Goal: Information Seeking & Learning: Learn about a topic

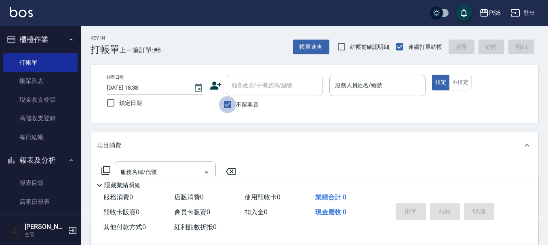
click at [224, 102] on input "不留客資" at bounding box center [227, 104] width 17 height 17
checkbox input "false"
drag, startPoint x: 193, startPoint y: 72, endPoint x: 204, endPoint y: 81, distance: 14.3
click at [196, 78] on div "帳單日期 [DATE] 18:38 鎖定日期 顧客姓名/手機號碼/編號 顧客姓名/手機號碼/編號 不留客資 服務人員姓名/編號 服務人員姓名/編號 指定 不指定" at bounding box center [315, 94] width 448 height 58
click at [211, 81] on icon at bounding box center [216, 86] width 12 height 12
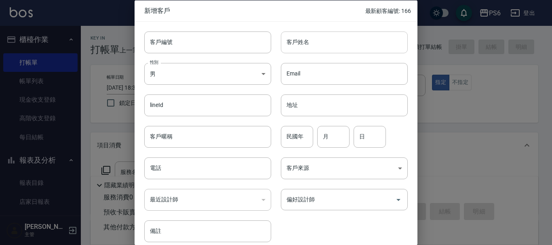
click at [304, 50] on input "客戶姓名" at bounding box center [344, 42] width 127 height 22
type input "C"
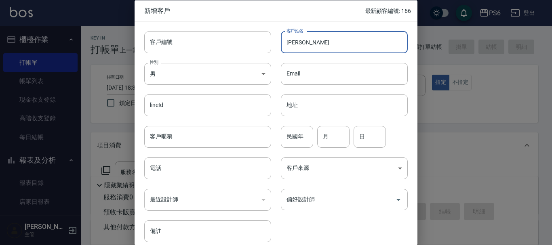
click at [312, 44] on input "[PERSON_NAME]" at bounding box center [344, 42] width 127 height 22
type input "黃小姐"
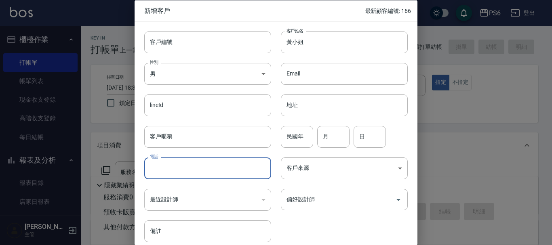
click at [182, 168] on input "電話" at bounding box center [207, 169] width 127 height 22
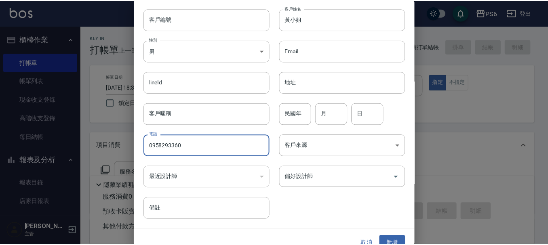
scroll to position [35, 0]
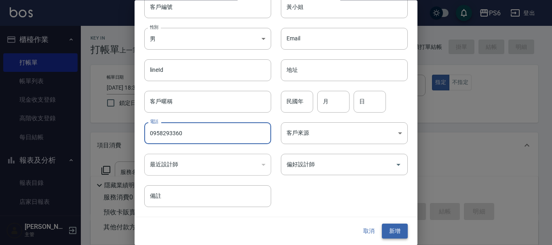
type input "0958293360"
click at [403, 230] on button "新增" at bounding box center [395, 231] width 26 height 15
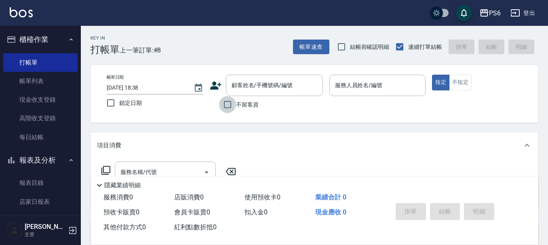
drag, startPoint x: 227, startPoint y: 107, endPoint x: 331, endPoint y: 103, distance: 104.4
click at [228, 107] on input "不留客資" at bounding box center [227, 104] width 17 height 17
checkbox input "true"
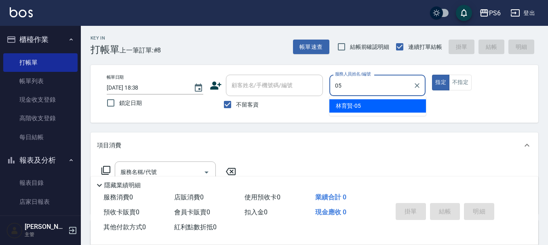
type input "05"
type button "true"
type input "[PERSON_NAME]-05"
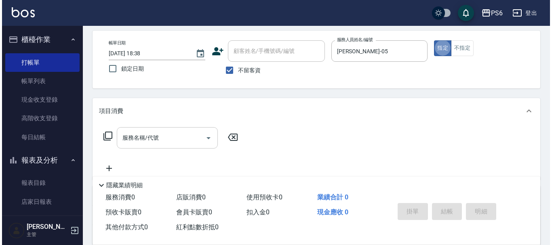
scroll to position [81, 0]
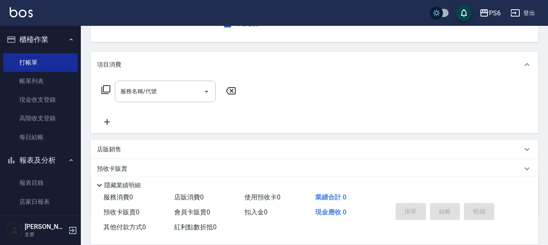
click at [104, 93] on icon at bounding box center [106, 90] width 10 height 10
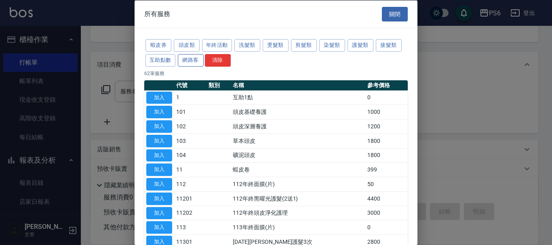
click at [188, 60] on button "網路客" at bounding box center [191, 60] width 26 height 13
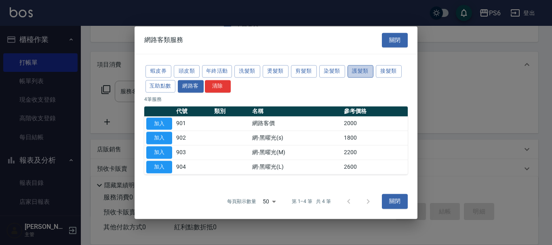
click at [368, 74] on button "護髮類" at bounding box center [361, 71] width 26 height 13
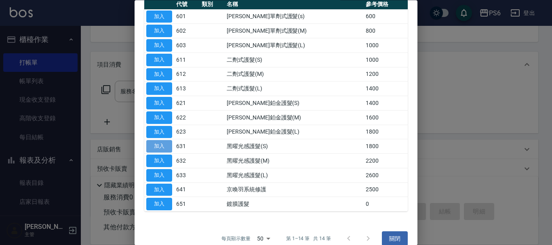
click at [160, 149] on button "加入" at bounding box center [159, 147] width 26 height 13
type input "黑曜光感護髮(S)(631)"
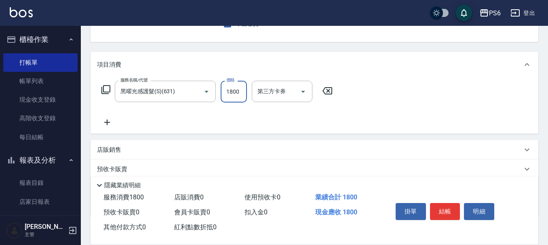
click at [239, 93] on input "1800" at bounding box center [234, 92] width 26 height 22
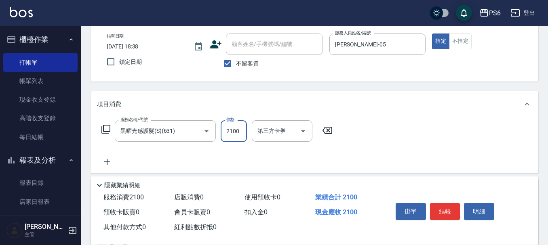
scroll to position [0, 0]
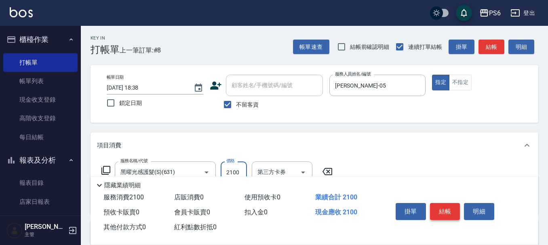
type input "2100"
click at [452, 211] on button "結帳" at bounding box center [445, 211] width 30 height 17
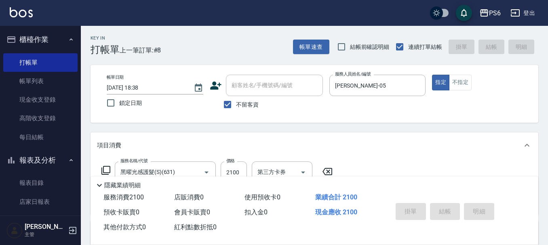
type input "[DATE] 19:48"
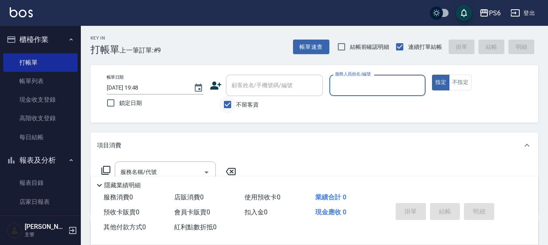
drag, startPoint x: 231, startPoint y: 100, endPoint x: 235, endPoint y: 98, distance: 4.9
click at [230, 101] on input "不留客資" at bounding box center [227, 104] width 17 height 17
checkbox input "false"
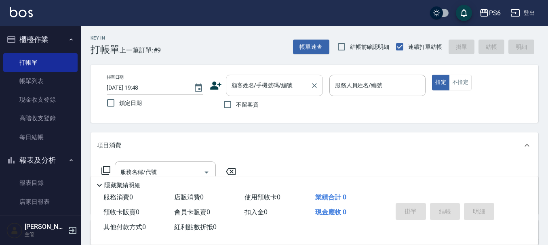
click at [246, 90] on input "顧客姓名/手機號碼/編號" at bounding box center [269, 85] width 78 height 14
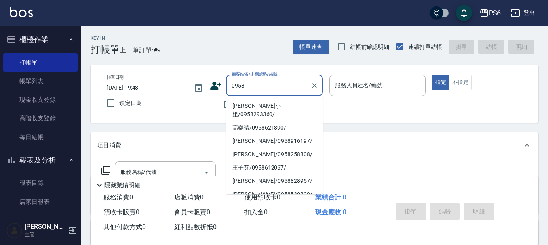
click at [293, 107] on li "[PERSON_NAME]小姐/0958293360/" at bounding box center [274, 110] width 97 height 22
type input "[PERSON_NAME]小姐/0958293360/"
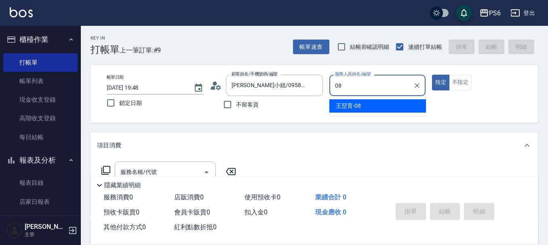
type input "[PERSON_NAME]-08"
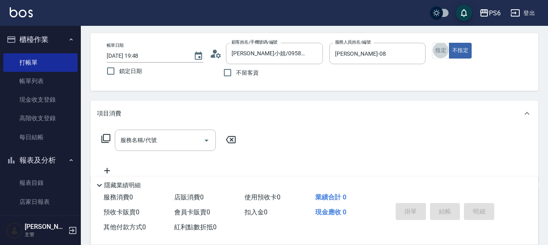
scroll to position [81, 0]
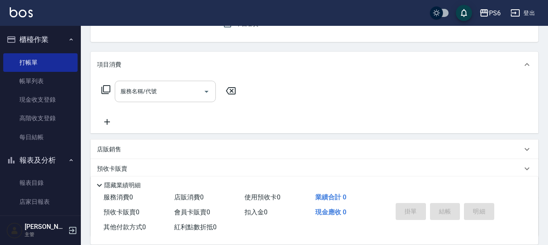
click at [169, 99] on div "服務名稱/代號" at bounding box center [165, 91] width 101 height 21
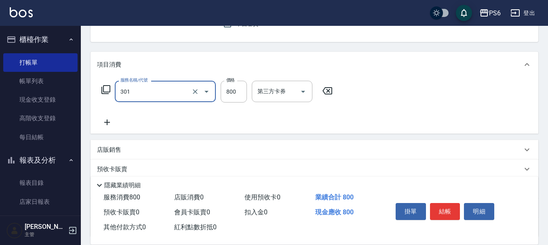
type input "局部燙髮(301)"
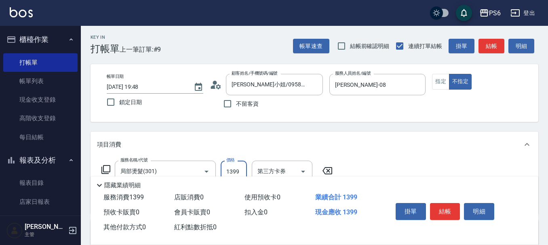
scroll to position [0, 0]
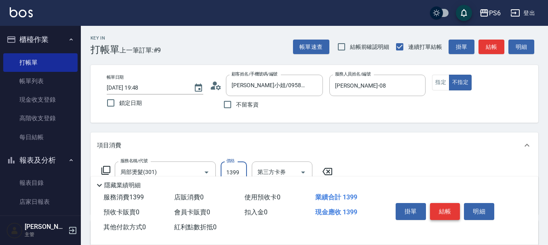
type input "1399"
click at [444, 211] on button "結帳" at bounding box center [445, 211] width 30 height 17
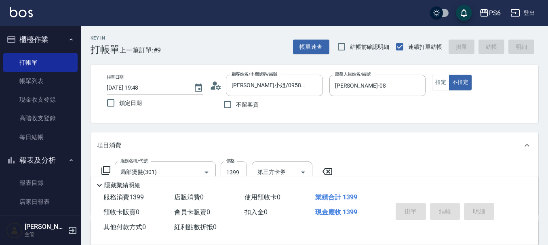
type input "[DATE] 19:49"
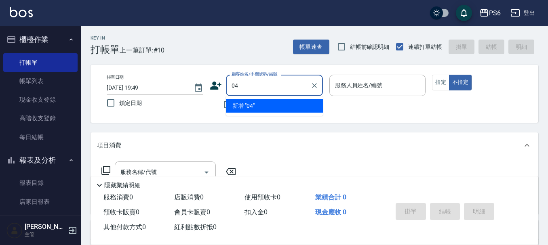
type input "04"
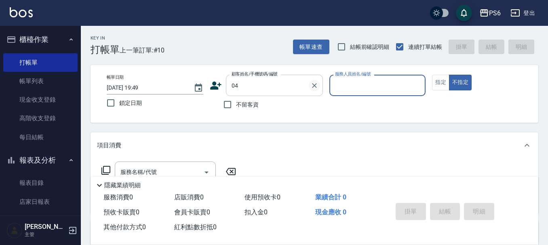
click at [313, 84] on icon "Clear" at bounding box center [315, 86] width 8 height 8
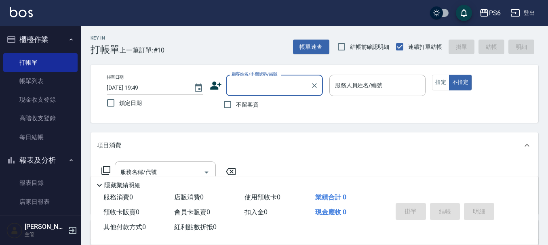
drag, startPoint x: 225, startPoint y: 103, endPoint x: 237, endPoint y: 103, distance: 11.7
click at [228, 103] on input "不留客資" at bounding box center [227, 104] width 17 height 17
checkbox input "true"
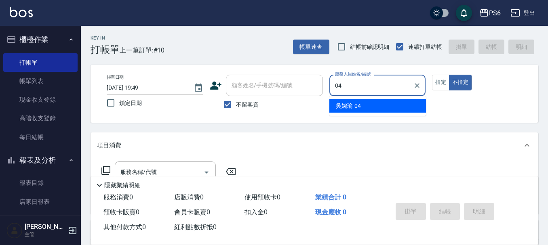
type input "[PERSON_NAME]-04"
type button "false"
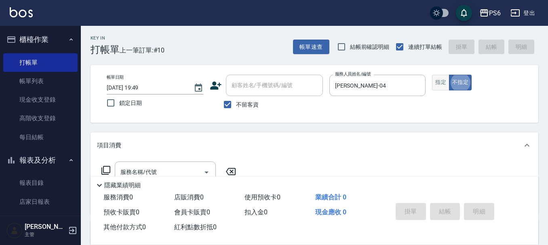
drag, startPoint x: 439, startPoint y: 82, endPoint x: 212, endPoint y: 199, distance: 255.2
click at [439, 82] on button "指定" at bounding box center [440, 83] width 17 height 16
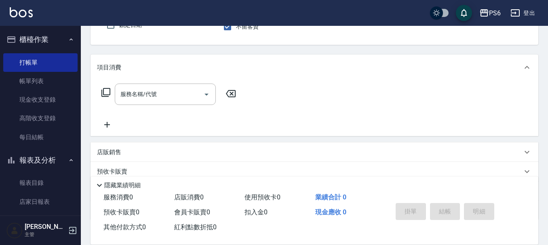
scroll to position [81, 0]
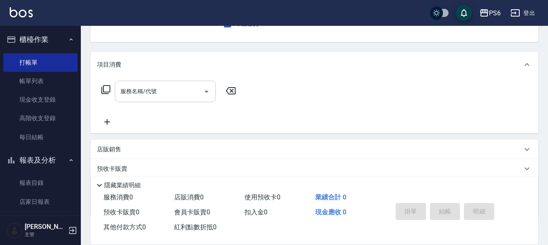
click at [134, 99] on div "服務名稱/代號" at bounding box center [165, 91] width 101 height 21
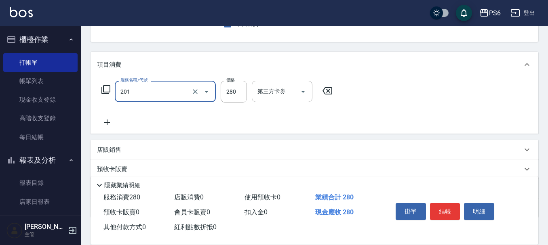
type input "一般洗髮(201)"
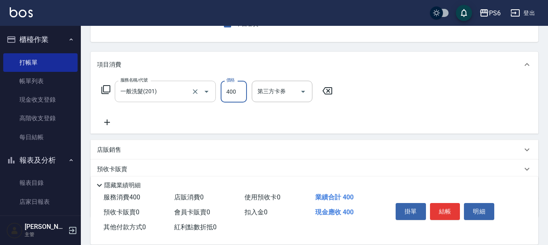
type input "400"
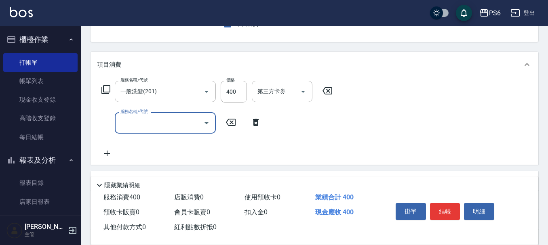
click at [161, 123] on input "服務名稱/代號" at bounding box center [159, 123] width 82 height 14
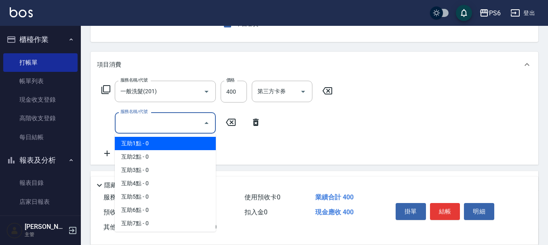
drag, startPoint x: 178, startPoint y: 145, endPoint x: 311, endPoint y: 103, distance: 139.9
click at [180, 143] on span "互助1點 - 0" at bounding box center [165, 143] width 101 height 13
type input "互助1點(1)"
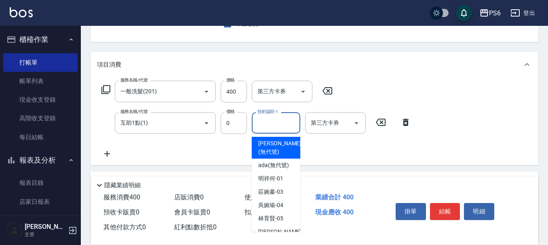
click at [280, 117] on div "技術協助-1 技術協助-1" at bounding box center [276, 122] width 49 height 21
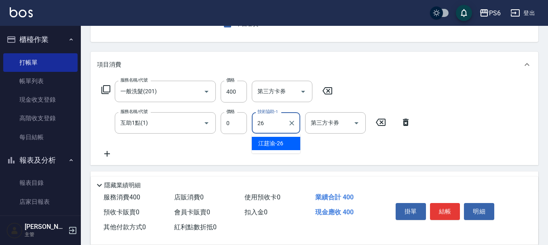
type input "[PERSON_NAME]-26"
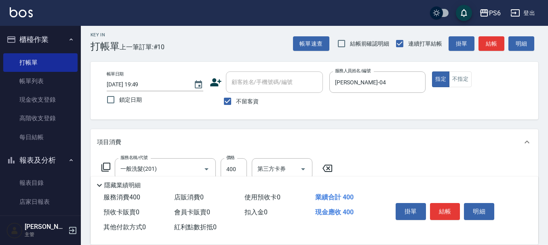
scroll to position [0, 0]
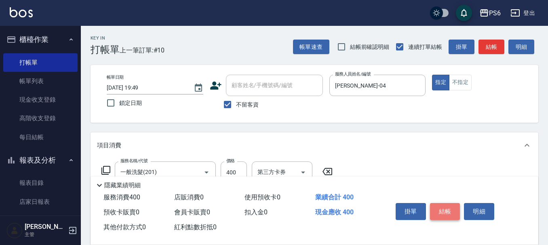
click at [457, 204] on button "結帳" at bounding box center [445, 211] width 30 height 17
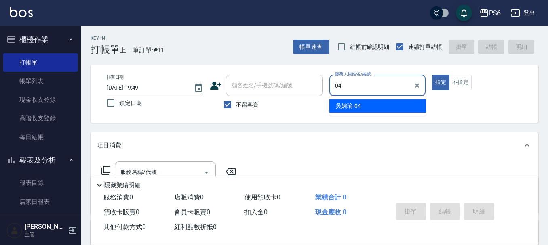
type input "[PERSON_NAME]-04"
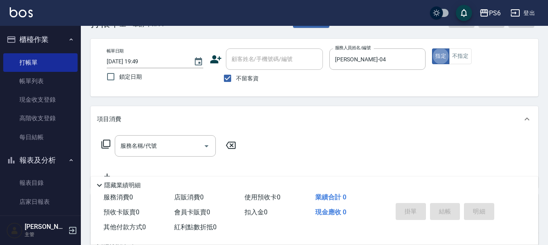
scroll to position [40, 0]
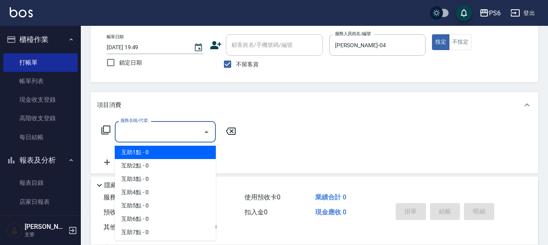
click at [183, 137] on input "服務名稱/代號" at bounding box center [159, 132] width 82 height 14
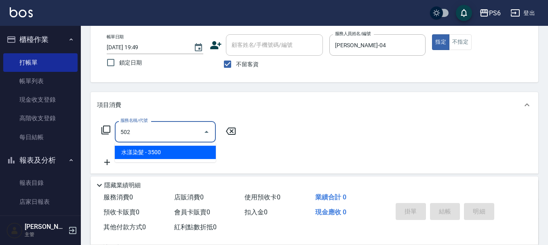
type input "水漾染髮(502)"
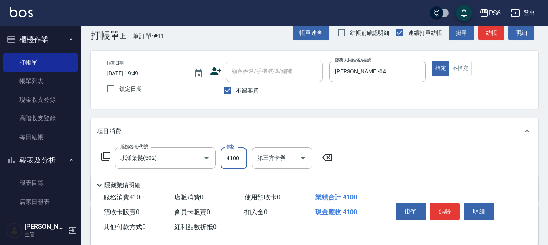
scroll to position [0, 0]
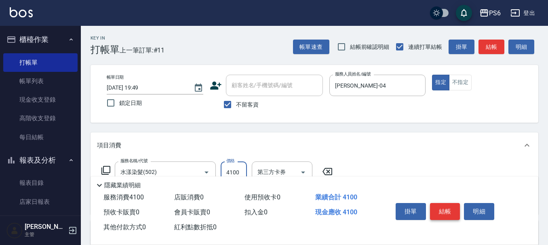
type input "4100"
click at [445, 211] on button "結帳" at bounding box center [445, 211] width 30 height 17
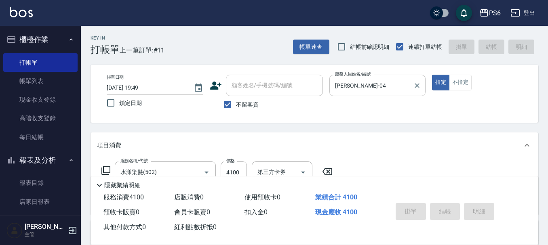
type input "[DATE] 19:50"
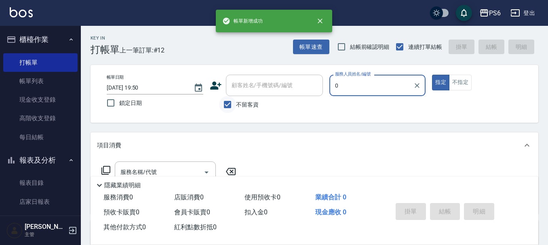
type input "0"
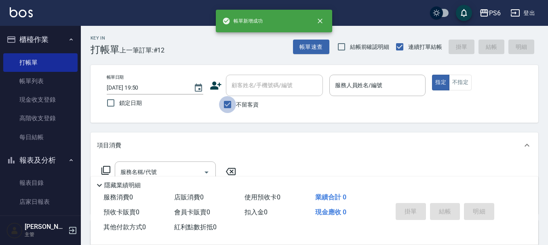
click at [230, 103] on input "不留客資" at bounding box center [227, 104] width 17 height 17
checkbox input "false"
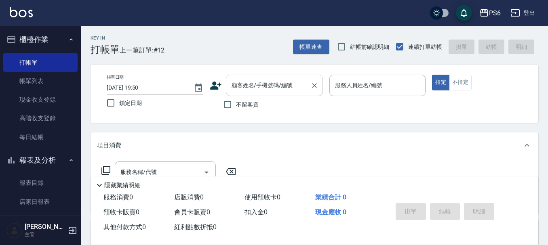
click at [287, 89] on input "顧客姓名/手機號碼/編號" at bounding box center [269, 85] width 78 height 14
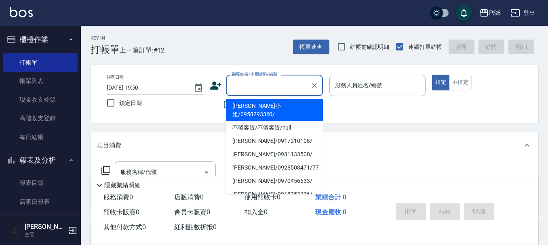
drag, startPoint x: 281, startPoint y: 109, endPoint x: 349, endPoint y: 104, distance: 68.2
click at [281, 109] on li "[PERSON_NAME]小姐/0958293360/" at bounding box center [274, 110] width 97 height 22
type input "[PERSON_NAME]小姐/0958293360/"
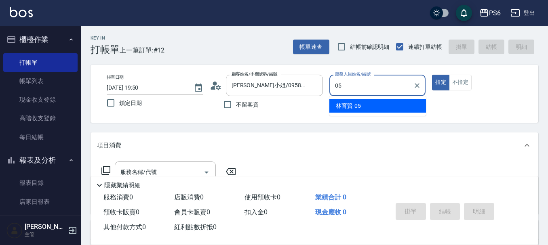
type input "[PERSON_NAME]-05"
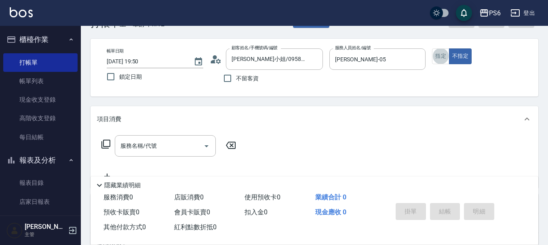
scroll to position [40, 0]
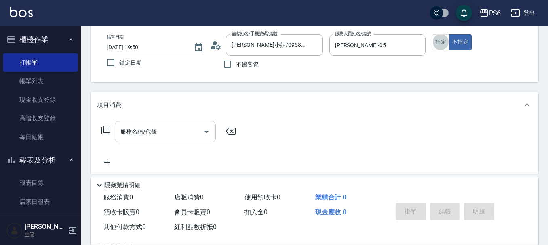
click at [156, 132] on div "服務名稱/代號 服務名稱/代號" at bounding box center [165, 131] width 101 height 21
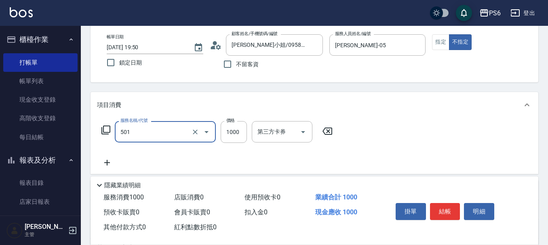
type input "局部染髮(501)"
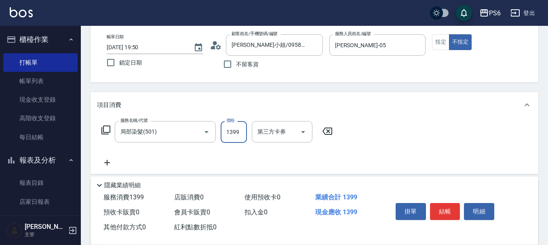
scroll to position [0, 0]
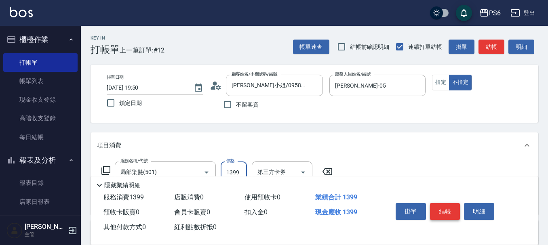
type input "1399"
click at [449, 209] on button "結帳" at bounding box center [445, 211] width 30 height 17
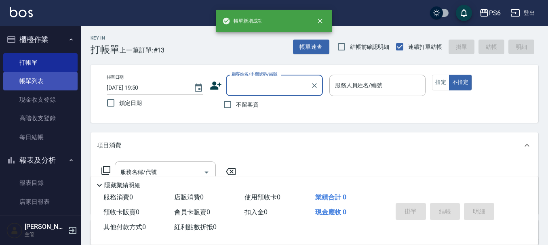
click at [63, 78] on link "帳單列表" at bounding box center [40, 81] width 74 height 19
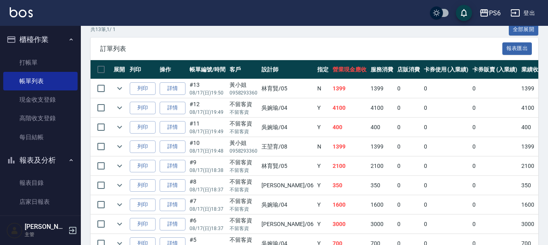
scroll to position [202, 0]
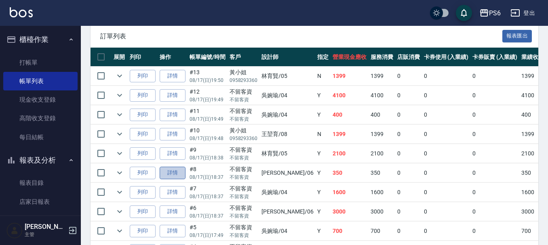
click at [167, 174] on link "詳情" at bounding box center [173, 173] width 26 height 13
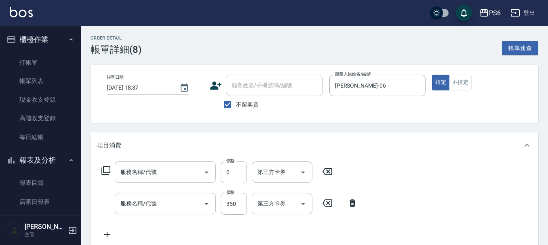
type input "[DATE] 18:37"
checkbox input "true"
type input "[PERSON_NAME]-06"
type input "互助1點(1)"
type input "一般洗髮(201)"
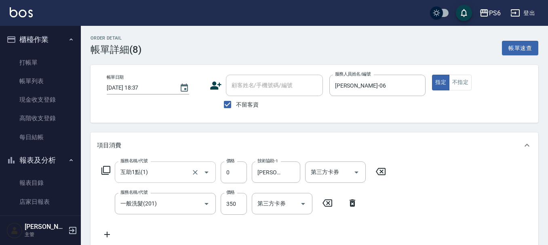
scroll to position [40, 0]
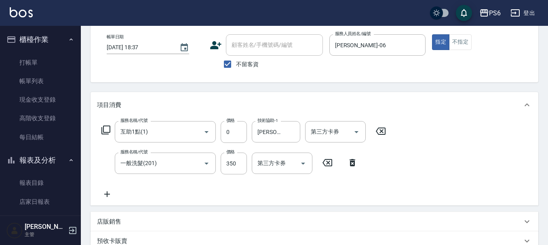
drag, startPoint x: 103, startPoint y: 205, endPoint x: 112, endPoint y: 198, distance: 11.9
click at [106, 203] on div "項目消費 服務名稱/代號 互助1點(1) 服務名稱/代號 價格 0 價格 技術協助-1 [PERSON_NAME]-26 技術協助-1 第三方卡券 第三方卡券…" at bounding box center [315, 200] width 448 height 217
click at [109, 195] on icon at bounding box center [107, 195] width 20 height 10
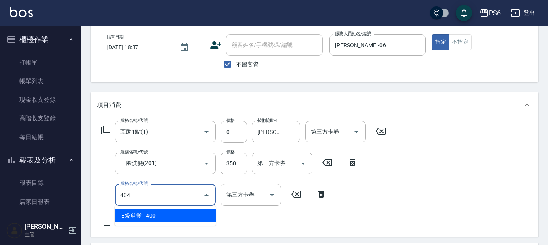
type input "B級剪髮(404)"
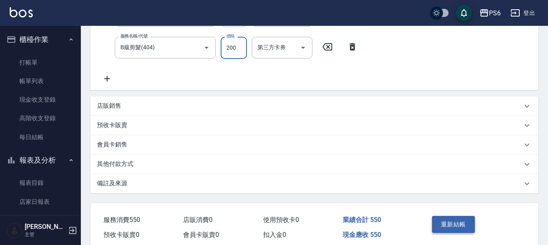
scroll to position [224, 0]
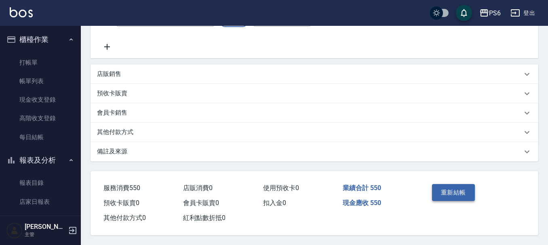
type input "200"
click at [456, 196] on button "重新結帳" at bounding box center [453, 192] width 43 height 17
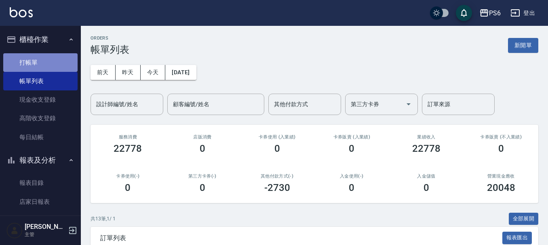
click at [41, 60] on link "打帳單" at bounding box center [40, 62] width 74 height 19
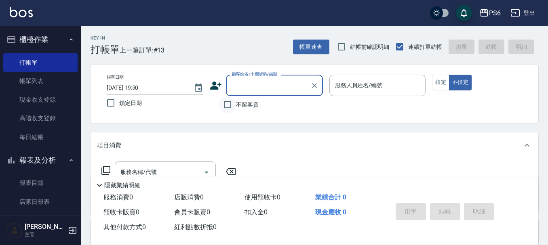
click at [226, 106] on input "不留客資" at bounding box center [227, 104] width 17 height 17
checkbox input "true"
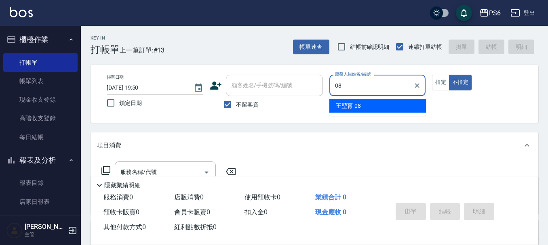
type input "[PERSON_NAME]-08"
type button "false"
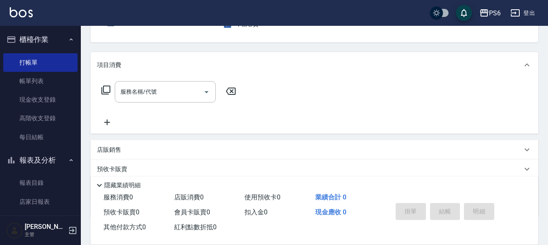
scroll to position [81, 0]
click at [175, 94] on input "服務名稱/代號" at bounding box center [159, 92] width 82 height 14
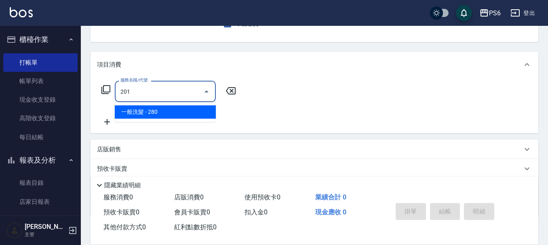
type input "一般洗髮(201)"
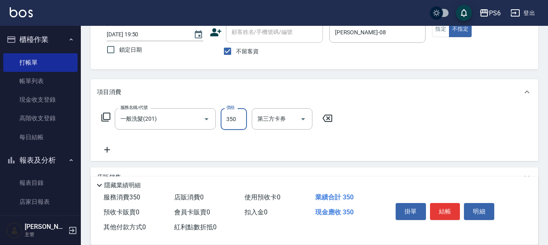
scroll to position [0, 0]
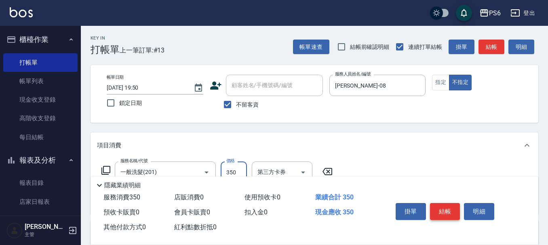
type input "350"
click at [450, 207] on button "結帳" at bounding box center [445, 211] width 30 height 17
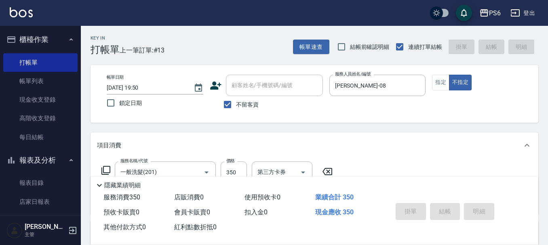
type input "[DATE] 19:51"
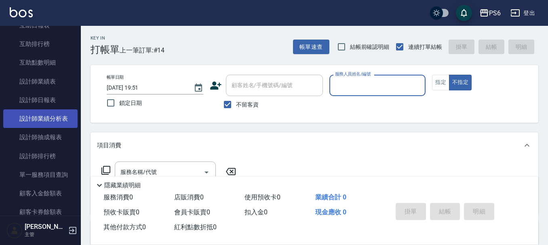
scroll to position [202, 0]
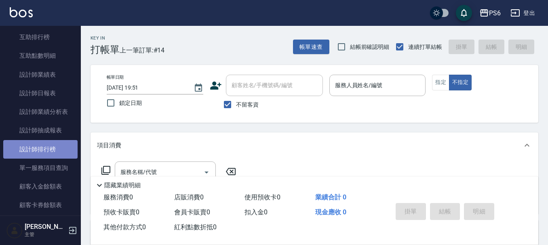
click at [58, 146] on link "設計師排行榜" at bounding box center [40, 149] width 74 height 19
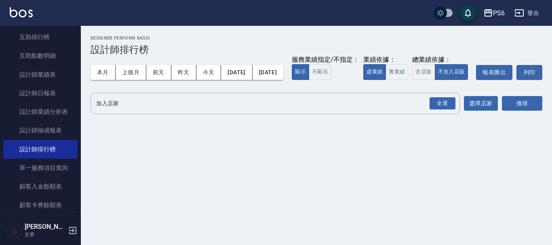
drag, startPoint x: 444, startPoint y: 118, endPoint x: 552, endPoint y: 133, distance: 109.4
click at [457, 112] on button "全選" at bounding box center [442, 104] width 29 height 16
click at [520, 111] on button "搜尋" at bounding box center [522, 103] width 40 height 15
click at [437, 110] on div "全選" at bounding box center [443, 103] width 26 height 13
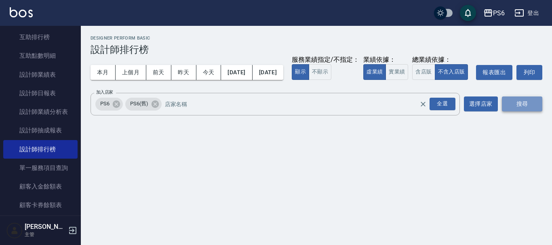
click at [526, 112] on button "搜尋" at bounding box center [522, 104] width 40 height 15
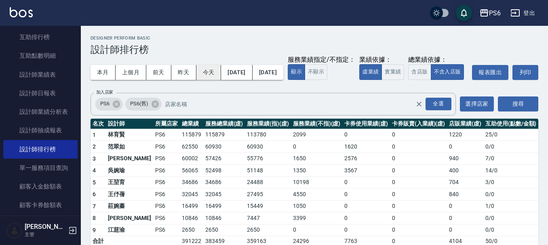
click at [205, 70] on button "今天" at bounding box center [209, 72] width 25 height 15
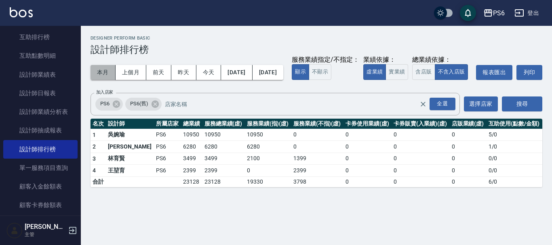
click at [96, 74] on button "本月" at bounding box center [103, 72] width 25 height 15
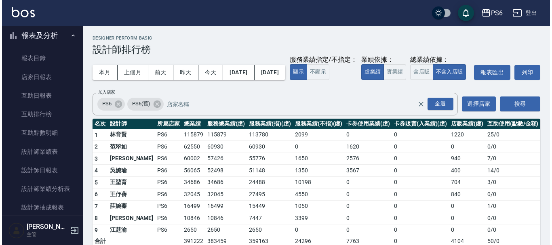
scroll to position [40, 0]
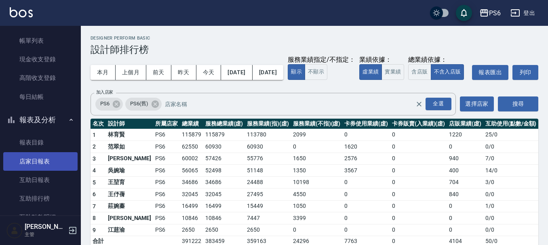
click at [39, 157] on link "店家日報表" at bounding box center [40, 161] width 74 height 19
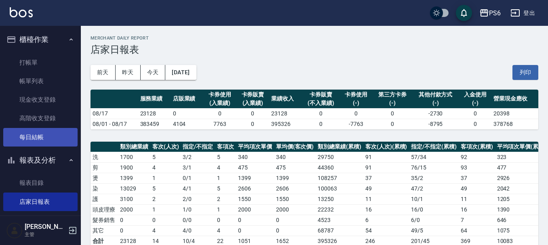
click at [37, 137] on link "每日結帳" at bounding box center [40, 137] width 74 height 19
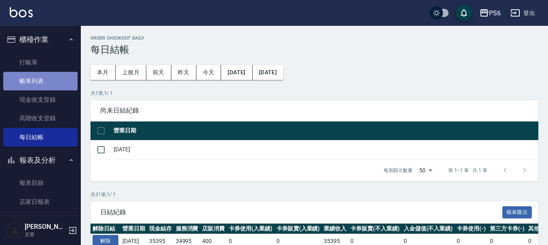
click at [42, 82] on link "帳單列表" at bounding box center [40, 81] width 74 height 19
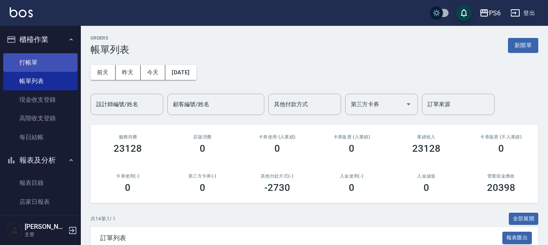
click at [19, 65] on link "打帳單" at bounding box center [40, 62] width 74 height 19
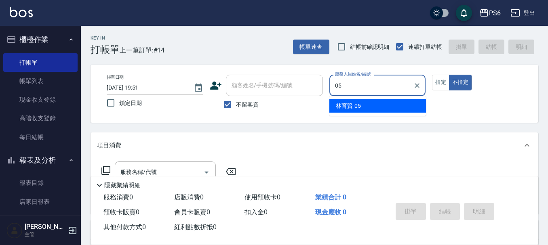
type input "[PERSON_NAME]-05"
type button "false"
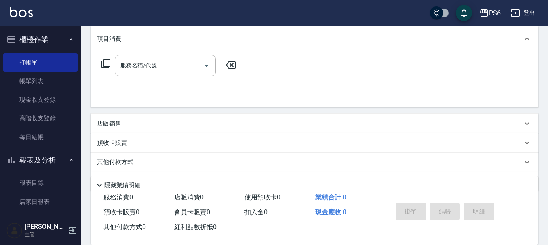
scroll to position [121, 0]
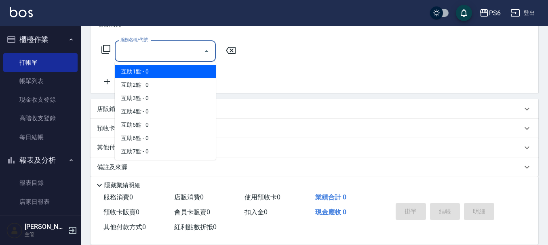
click at [125, 55] on input "服務名稱/代號" at bounding box center [159, 51] width 82 height 14
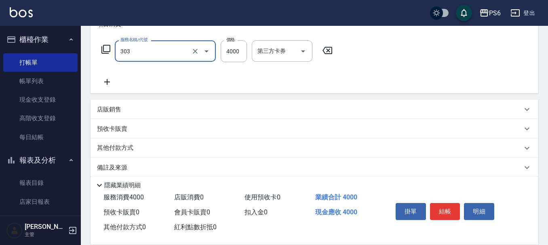
type input "塑形燙(303)"
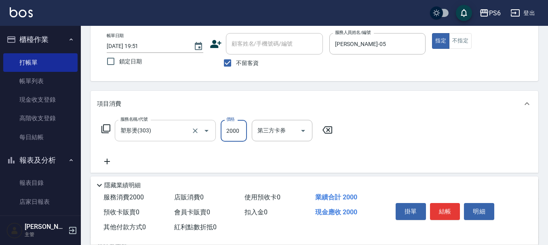
scroll to position [81, 0]
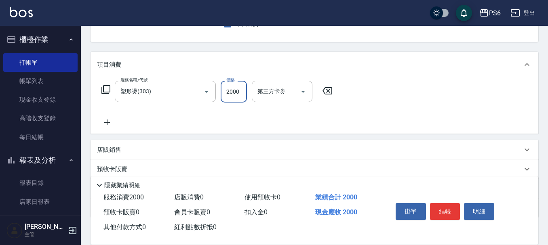
type input "2000"
click at [332, 86] on div "服務名稱/代號 塑形燙(303) 服務名稱/代號 價格 2000 價格 第三方卡券 第三方卡券" at bounding box center [217, 92] width 241 height 22
click at [330, 88] on icon at bounding box center [328, 90] width 10 height 7
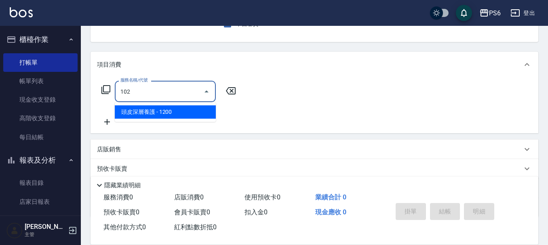
type input "頭皮深層養護(102)"
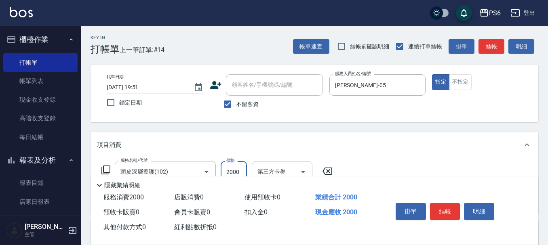
scroll to position [0, 0]
type input "2000"
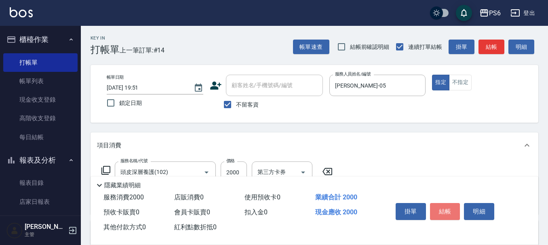
click at [443, 207] on button "結帳" at bounding box center [445, 211] width 30 height 17
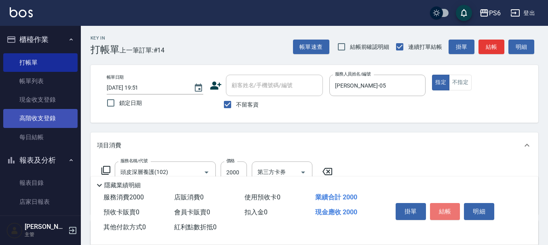
type input "[DATE] 19:52"
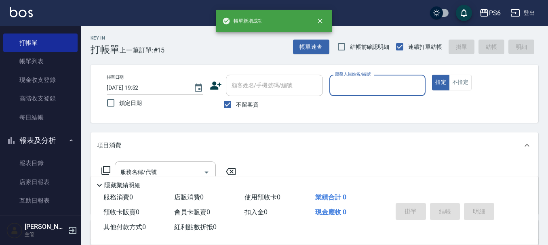
scroll to position [81, 0]
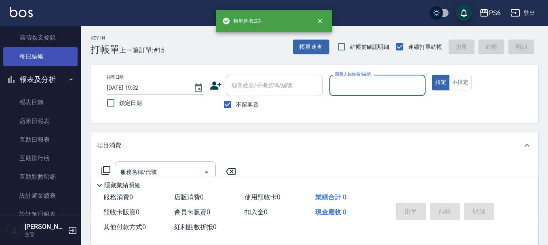
click at [43, 47] on link "每日結帳" at bounding box center [40, 56] width 74 height 19
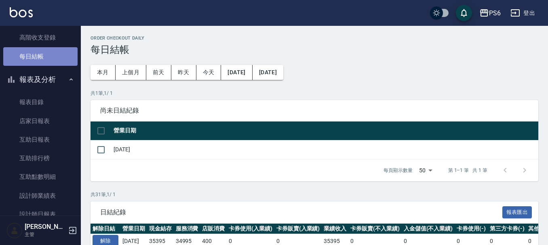
click at [45, 57] on link "每日結帳" at bounding box center [40, 56] width 74 height 19
drag, startPoint x: 101, startPoint y: 128, endPoint x: 118, endPoint y: 135, distance: 17.7
click at [106, 132] on input "checkbox" at bounding box center [101, 131] width 17 height 17
checkbox input "true"
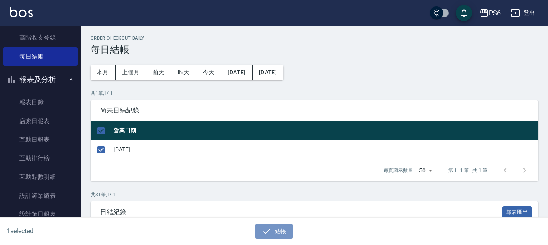
drag, startPoint x: 274, startPoint y: 232, endPoint x: 263, endPoint y: 187, distance: 46.2
click at [274, 229] on button "結帳" at bounding box center [275, 231] width 38 height 15
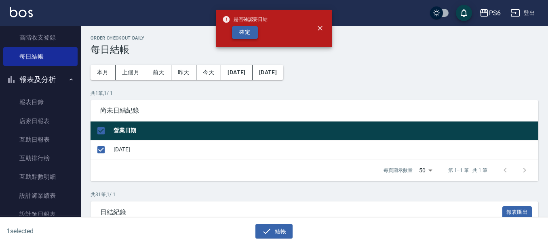
click at [247, 32] on button "確定" at bounding box center [245, 32] width 26 height 13
checkbox input "false"
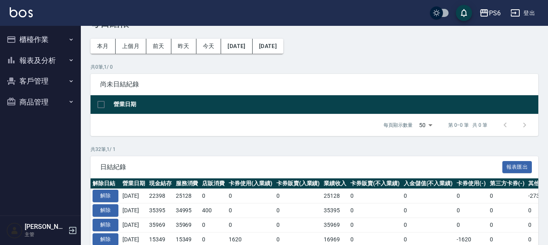
scroll to position [40, 0]
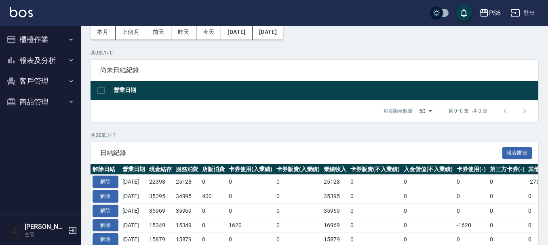
click at [42, 64] on button "報表及分析" at bounding box center [40, 60] width 74 height 21
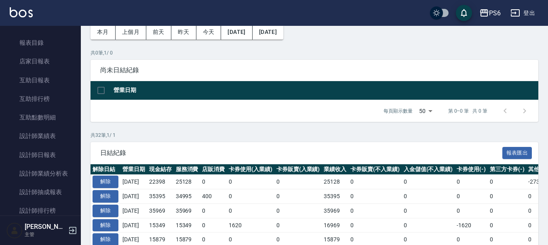
click at [43, 65] on link "店家日報表" at bounding box center [40, 61] width 74 height 19
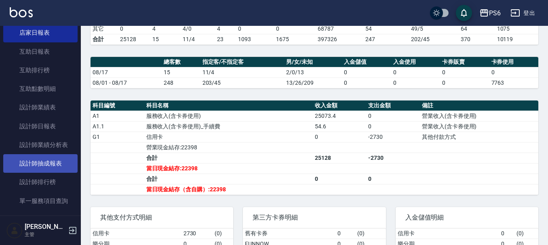
scroll to position [81, 0]
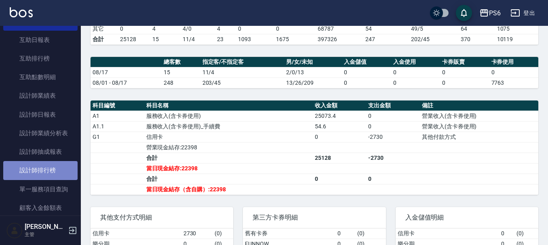
click at [50, 167] on link "設計師排行榜" at bounding box center [40, 170] width 74 height 19
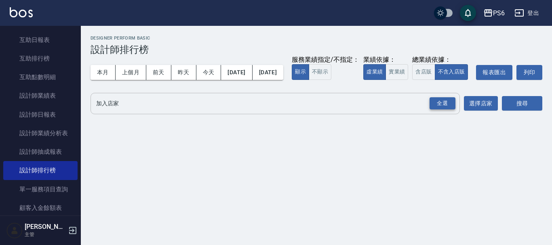
click at [442, 110] on div "全選" at bounding box center [443, 103] width 26 height 13
click at [521, 112] on button "搜尋" at bounding box center [522, 104] width 40 height 15
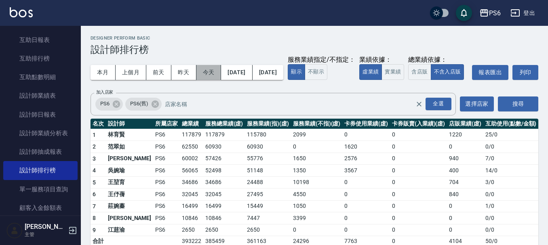
click at [205, 72] on button "今天" at bounding box center [209, 72] width 25 height 15
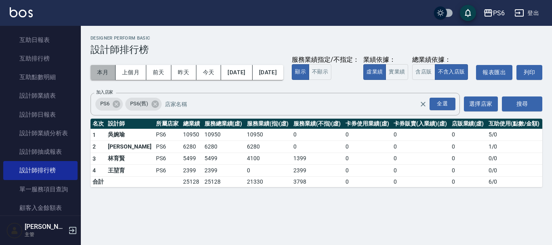
click at [102, 74] on button "本月" at bounding box center [103, 72] width 25 height 15
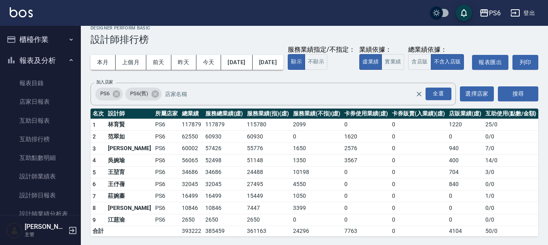
scroll to position [27, 0]
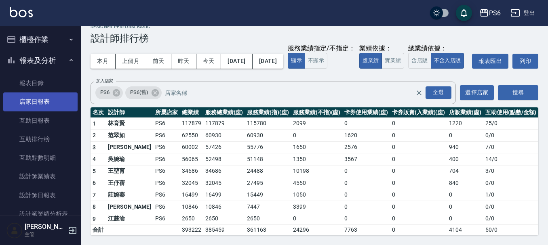
click at [32, 103] on link "店家日報表" at bounding box center [40, 102] width 74 height 19
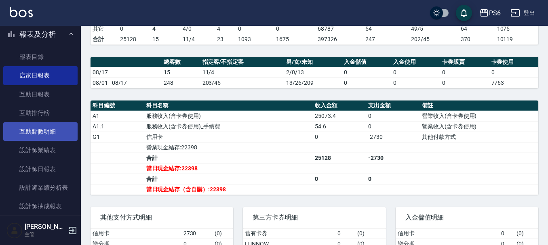
scroll to position [40, 0]
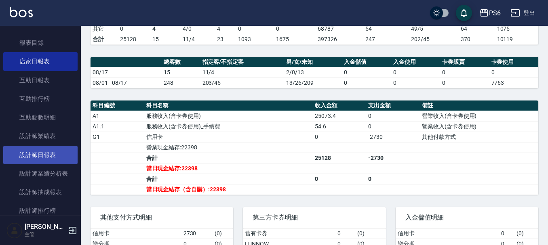
click at [54, 156] on link "設計師日報表" at bounding box center [40, 155] width 74 height 19
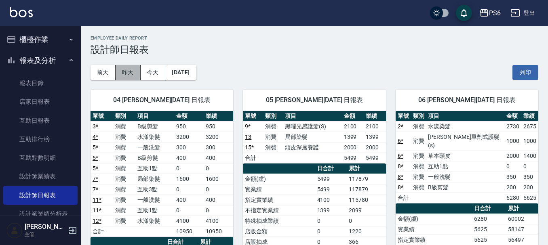
click at [133, 71] on button "昨天" at bounding box center [128, 72] width 25 height 15
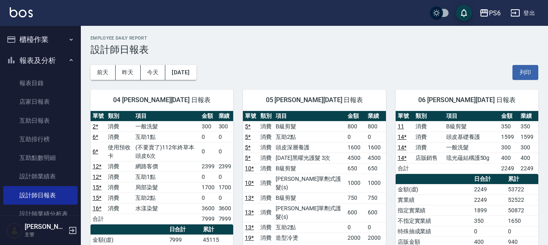
click at [50, 41] on button "櫃檯作業" at bounding box center [40, 39] width 74 height 21
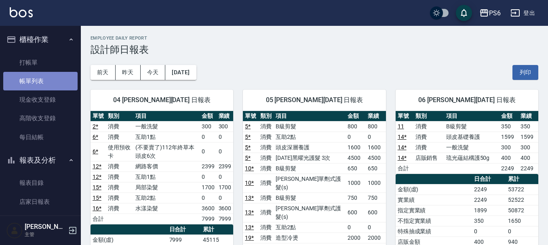
click at [66, 75] on link "帳單列表" at bounding box center [40, 81] width 74 height 19
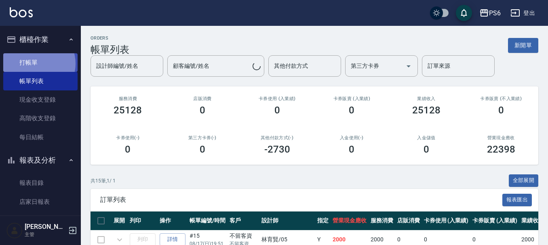
click at [34, 63] on link "打帳單" at bounding box center [40, 62] width 74 height 19
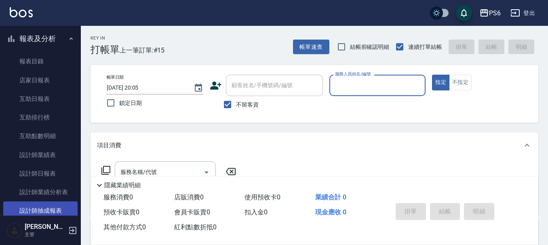
scroll to position [243, 0]
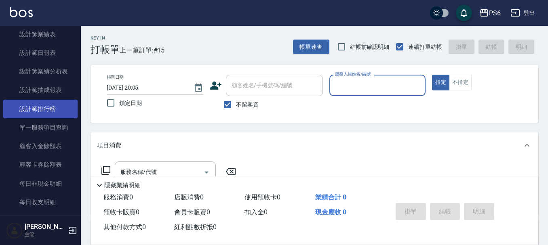
drag, startPoint x: 44, startPoint y: 110, endPoint x: 40, endPoint y: 107, distance: 5.1
click at [43, 110] on link "設計師排行榜" at bounding box center [40, 109] width 74 height 19
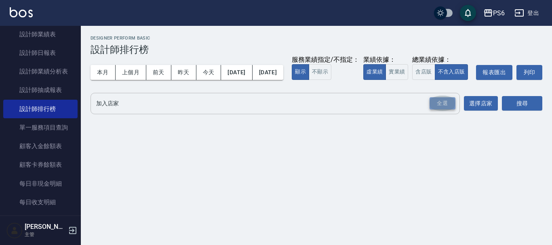
click at [447, 110] on div "全選" at bounding box center [443, 103] width 26 height 13
click at [523, 112] on button "搜尋" at bounding box center [522, 104] width 40 height 15
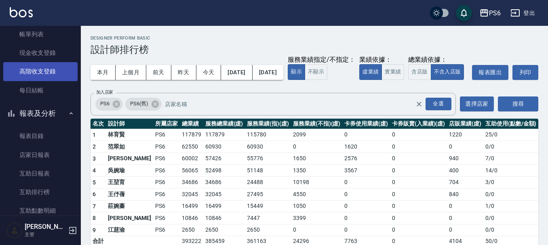
scroll to position [40, 0]
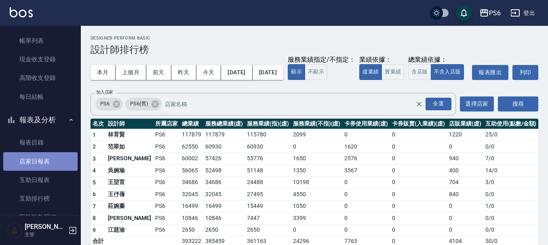
click at [40, 163] on link "店家日報表" at bounding box center [40, 161] width 74 height 19
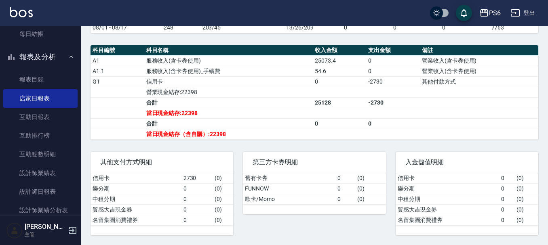
scroll to position [202, 0]
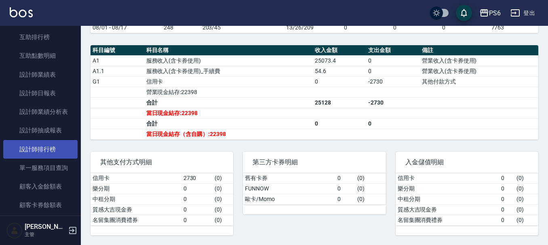
click at [55, 145] on link "設計師排行榜" at bounding box center [40, 149] width 74 height 19
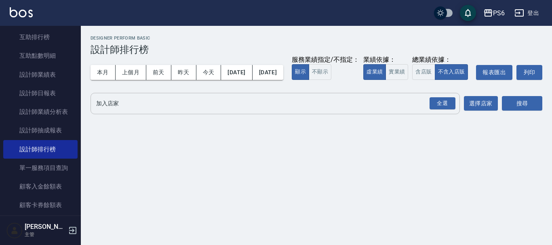
click at [152, 111] on input "加入店家" at bounding box center [269, 104] width 350 height 14
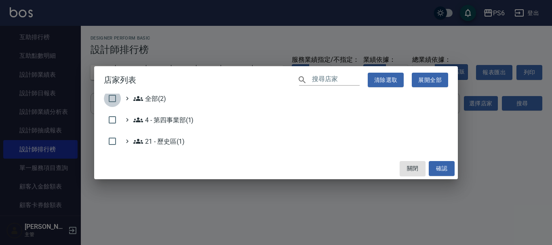
click at [112, 101] on input "checkbox" at bounding box center [112, 98] width 17 height 17
checkbox input "true"
click at [441, 174] on button "確認" at bounding box center [442, 168] width 26 height 15
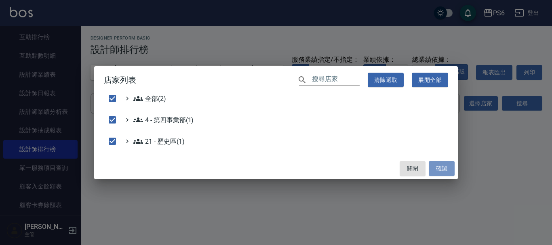
checkbox input "false"
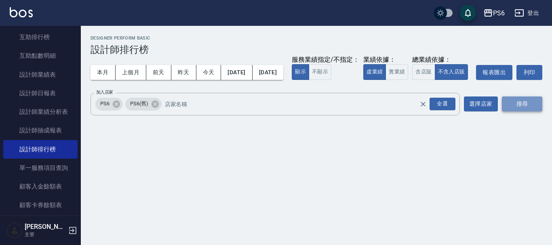
click at [525, 112] on button "搜尋" at bounding box center [522, 104] width 40 height 15
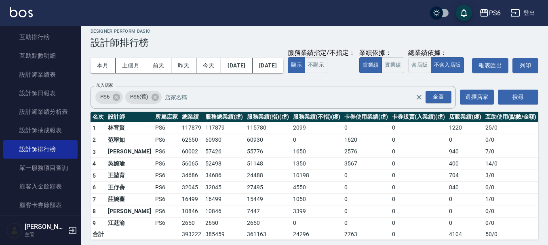
scroll to position [27, 0]
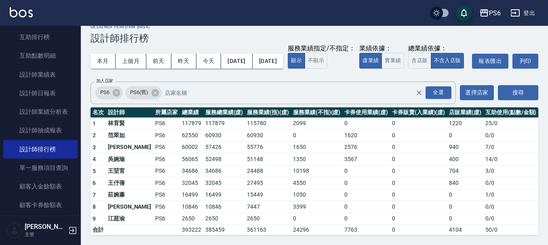
click at [398, 68] on div "本月 上個月 前天 昨天 今天 2025/08/01 2025/08/17 服務業績指定/不指定： 顯示 不顯示 業績依據： 虛業績 實業績 總業績依據： 含…" at bounding box center [315, 61] width 448 height 34
drag, startPoint x: 297, startPoint y: 172, endPoint x: 274, endPoint y: 175, distance: 22.8
click at [274, 175] on tr "5 王堃育 PS6 34686 34686 24488 10198 0 0 704 3 / 0" at bounding box center [315, 171] width 448 height 12
drag, startPoint x: 243, startPoint y: 173, endPoint x: 251, endPoint y: 172, distance: 8.5
click at [245, 172] on td "24488" at bounding box center [268, 171] width 46 height 12
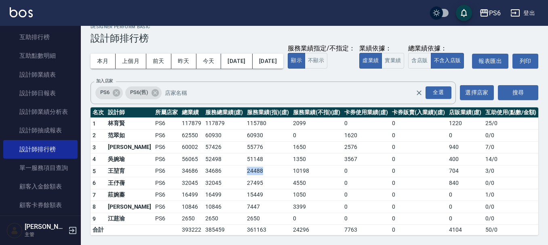
drag, startPoint x: 249, startPoint y: 171, endPoint x: 223, endPoint y: 173, distance: 25.6
click at [224, 173] on tr "5 王堃育 PS6 34686 34686 24488 10198 0 0 704 3 / 0" at bounding box center [315, 171] width 448 height 12
click at [249, 173] on td "24488" at bounding box center [268, 171] width 46 height 12
drag, startPoint x: 249, startPoint y: 172, endPoint x: 225, endPoint y: 173, distance: 23.9
click at [225, 173] on tr "5 王堃育 PS6 34686 34686 24488 10198 0 0 704 3 / 0" at bounding box center [315, 171] width 448 height 12
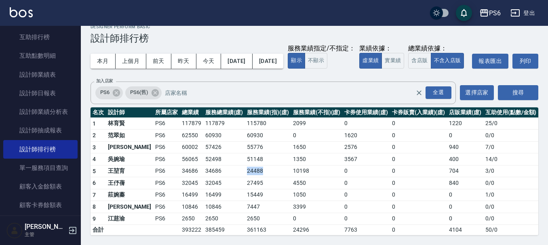
click at [254, 173] on td "24488" at bounding box center [268, 171] width 46 height 12
drag, startPoint x: 247, startPoint y: 174, endPoint x: 227, endPoint y: 173, distance: 19.8
click at [245, 173] on td "24488" at bounding box center [268, 171] width 46 height 12
click at [246, 173] on td "24488" at bounding box center [268, 171] width 46 height 12
drag, startPoint x: 246, startPoint y: 173, endPoint x: 232, endPoint y: 173, distance: 14.2
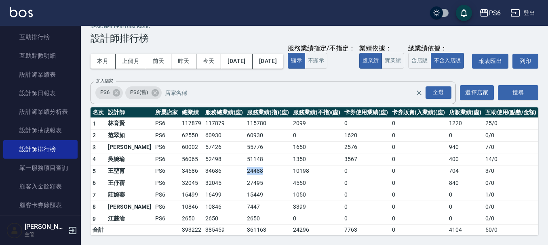
click at [245, 173] on td "24488" at bounding box center [268, 171] width 46 height 12
click at [295, 174] on td "10198" at bounding box center [316, 171] width 51 height 12
click at [180, 175] on td "34686" at bounding box center [191, 171] width 23 height 12
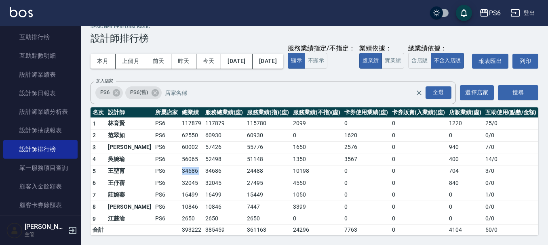
click at [180, 175] on td "34686" at bounding box center [191, 171] width 23 height 12
click at [245, 173] on td "24488" at bounding box center [268, 171] width 46 height 12
click at [260, 179] on td "27495" at bounding box center [268, 184] width 46 height 12
click at [249, 174] on td "24488" at bounding box center [268, 171] width 46 height 12
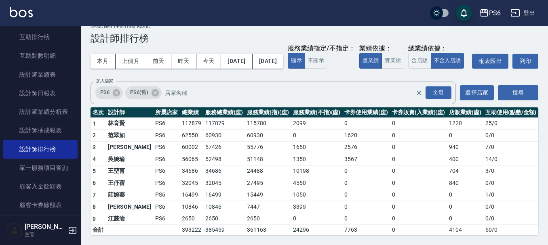
click at [249, 188] on td "27495" at bounding box center [268, 184] width 46 height 12
click at [248, 168] on td "24488" at bounding box center [268, 171] width 46 height 12
click at [245, 185] on td "27495" at bounding box center [268, 184] width 46 height 12
click at [245, 174] on td "24488" at bounding box center [268, 171] width 46 height 12
drag, startPoint x: 245, startPoint y: 192, endPoint x: 247, endPoint y: 186, distance: 5.5
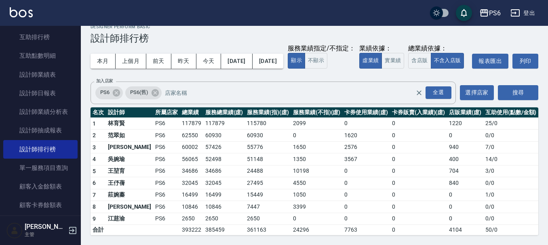
click at [246, 190] on td "15449" at bounding box center [268, 195] width 46 height 12
click at [249, 175] on td "24488" at bounding box center [268, 171] width 46 height 12
